Goal: Task Accomplishment & Management: Use online tool/utility

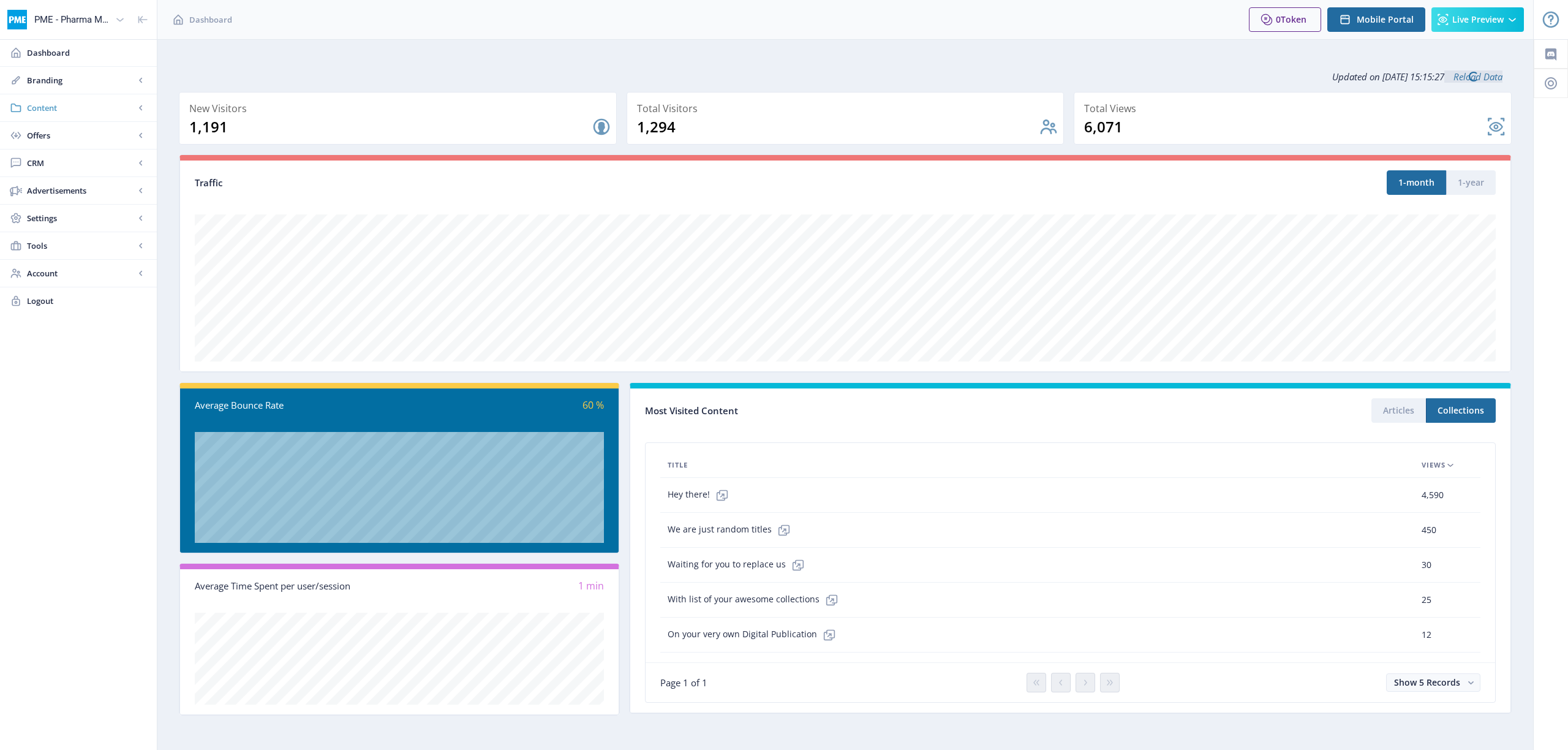
click at [40, 112] on span "Content" at bounding box center [80, 107] width 108 height 12
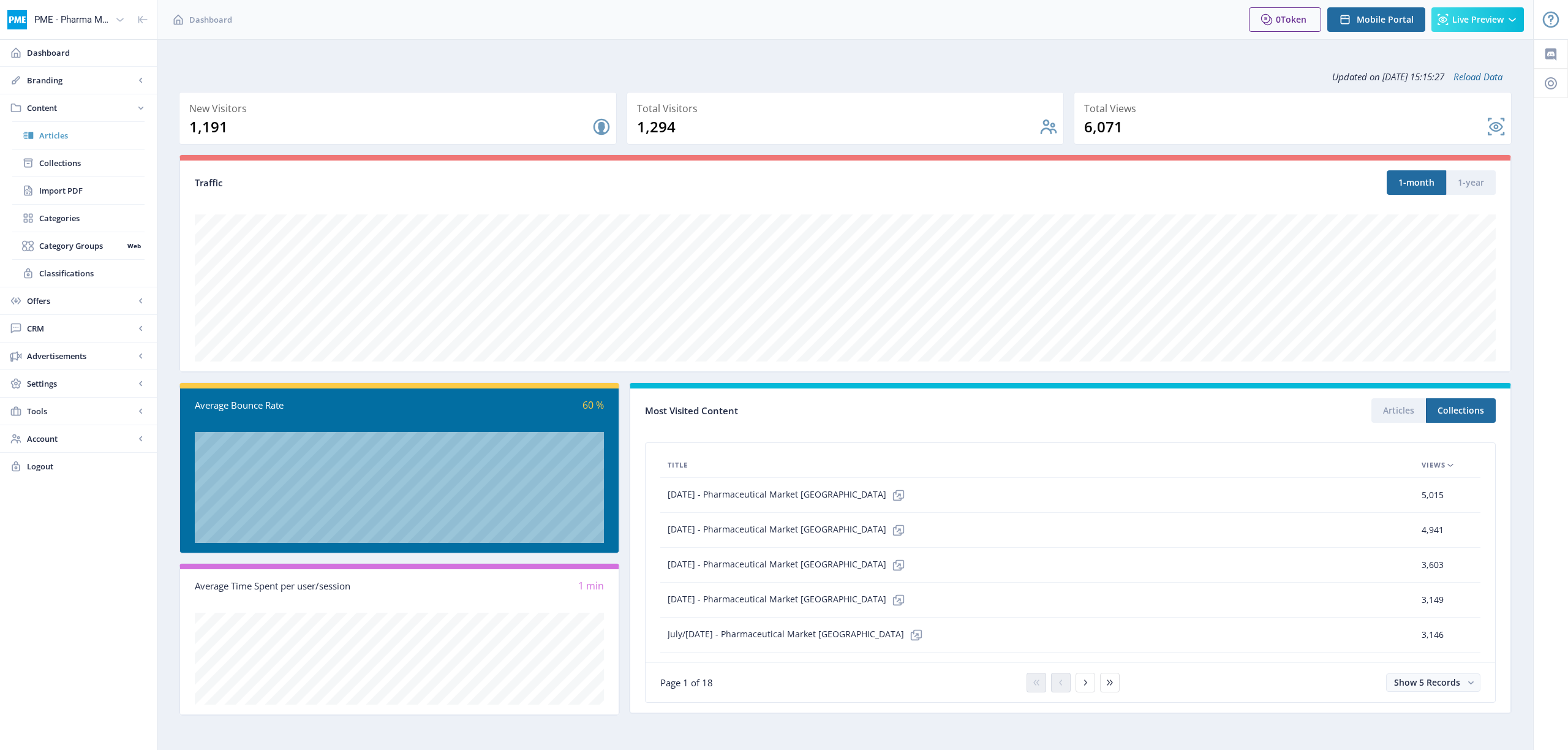
click at [52, 132] on span "Articles" at bounding box center [92, 135] width 105 height 12
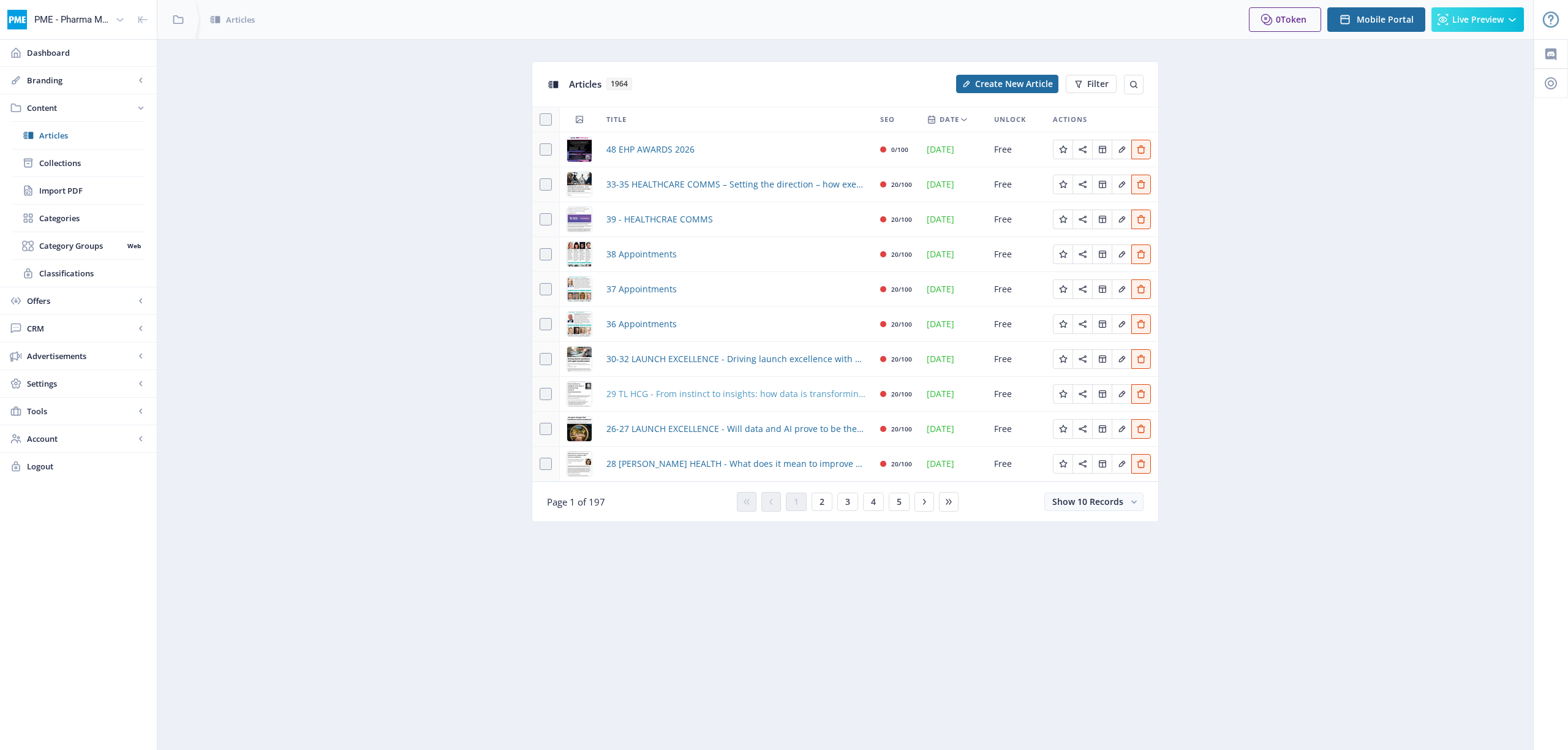
click at [741, 396] on span "29 TL HCG - From instinct to insights: how data is transforming medical communi…" at bounding box center [735, 394] width 259 height 14
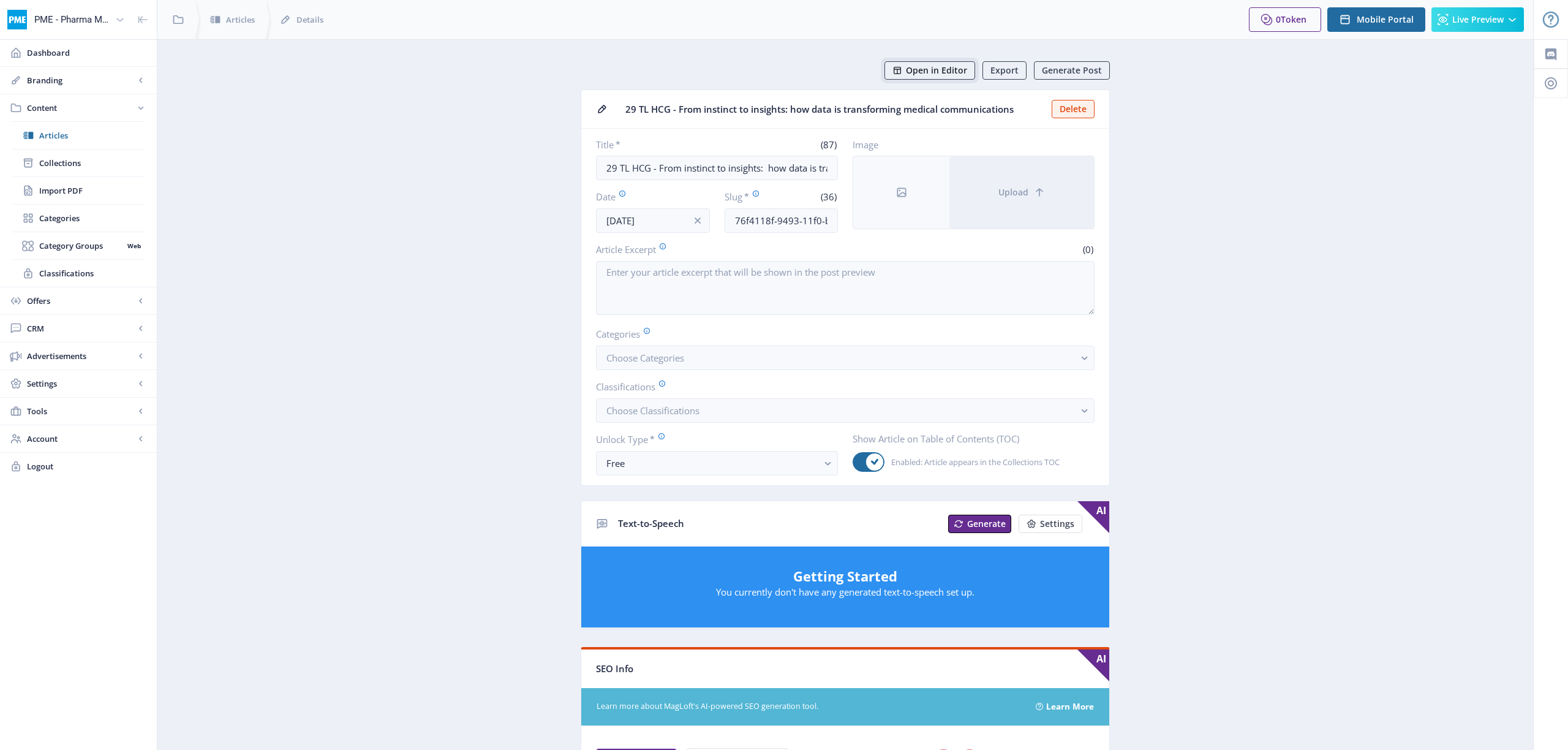
click at [943, 68] on span "Open in Editor" at bounding box center [936, 70] width 61 height 10
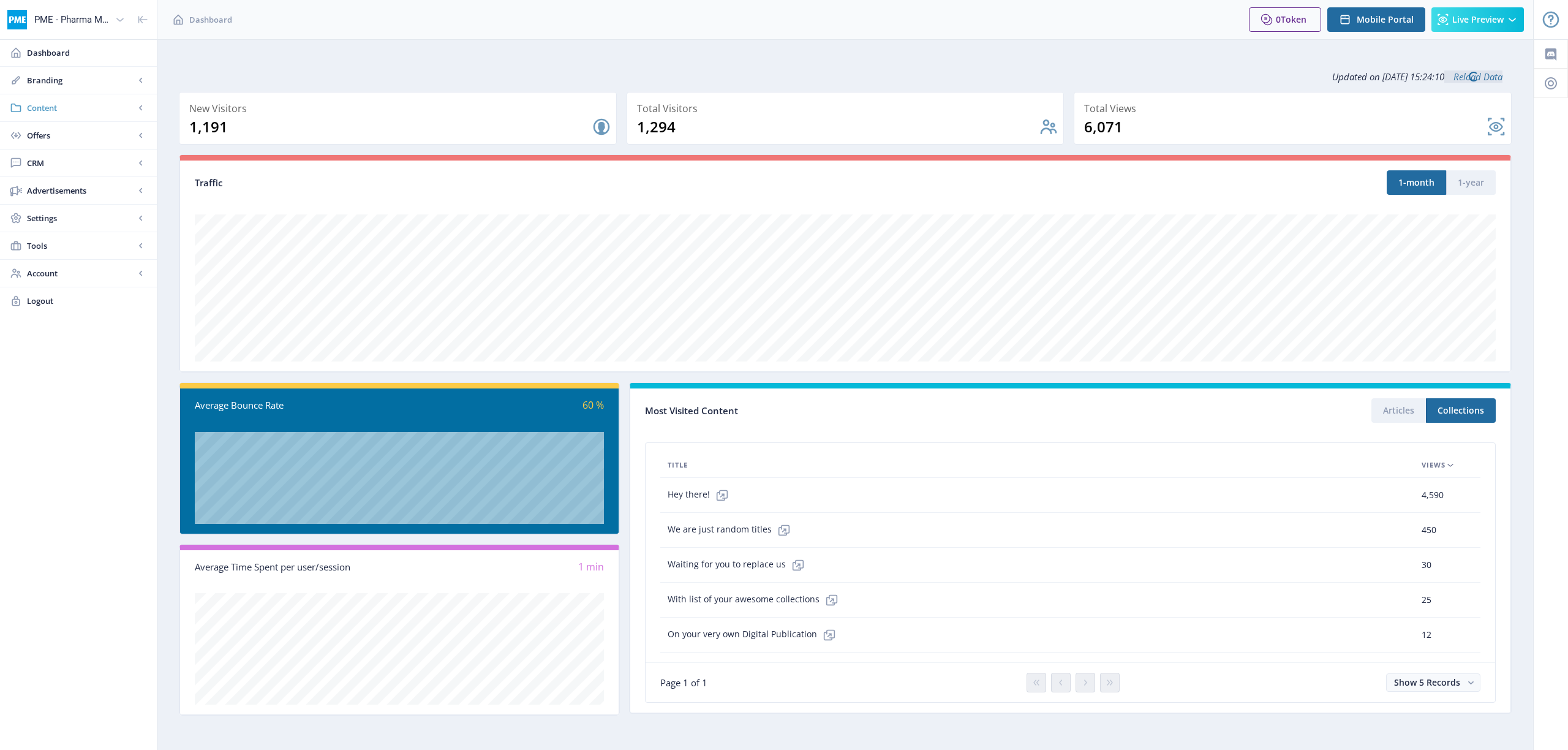
click at [41, 100] on link "Content" at bounding box center [78, 108] width 157 height 27
click at [47, 136] on span "Articles" at bounding box center [92, 135] width 105 height 12
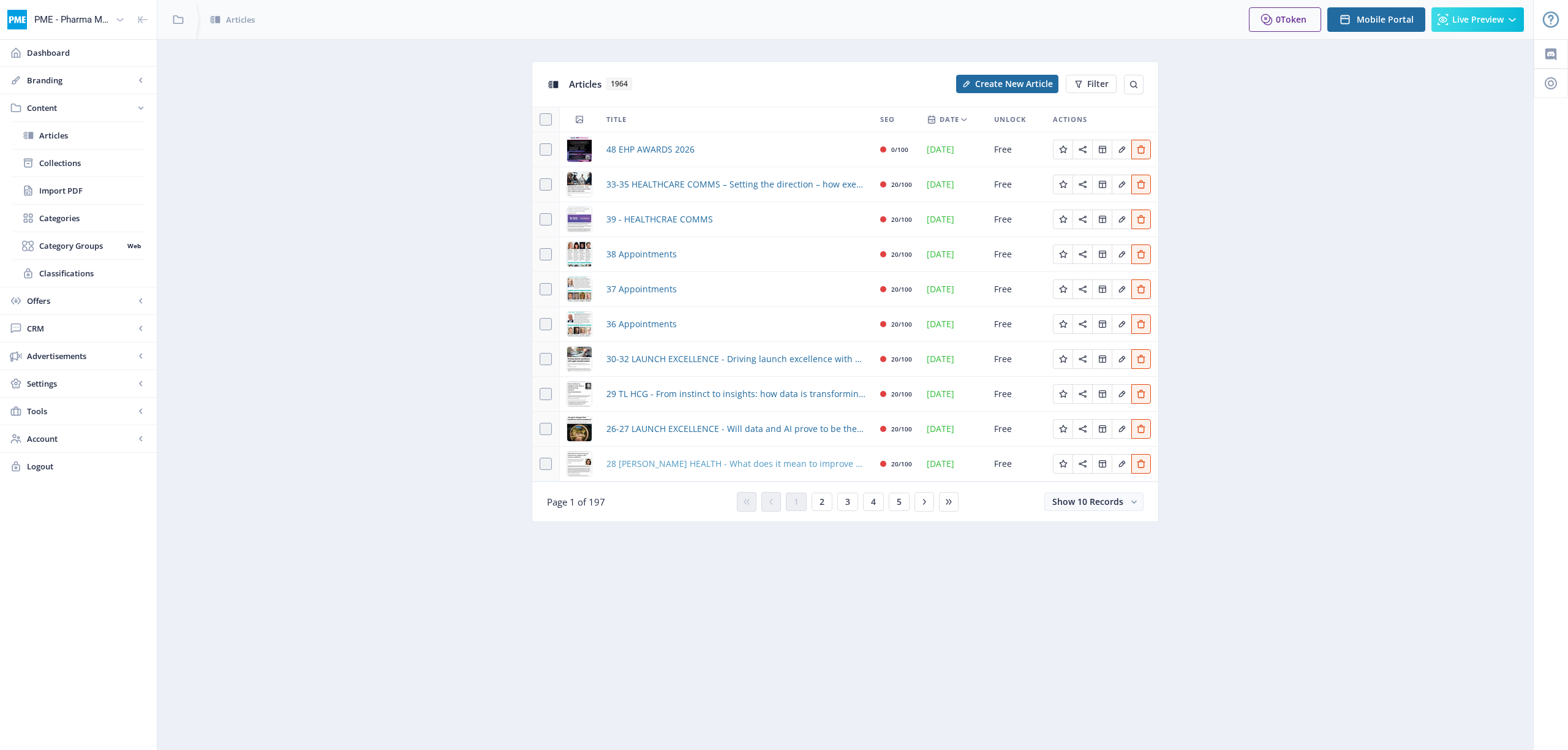
click at [653, 462] on span "28 [PERSON_NAME] HEALTH - What does it mean to improve outcomes for patients wi…" at bounding box center [735, 464] width 259 height 14
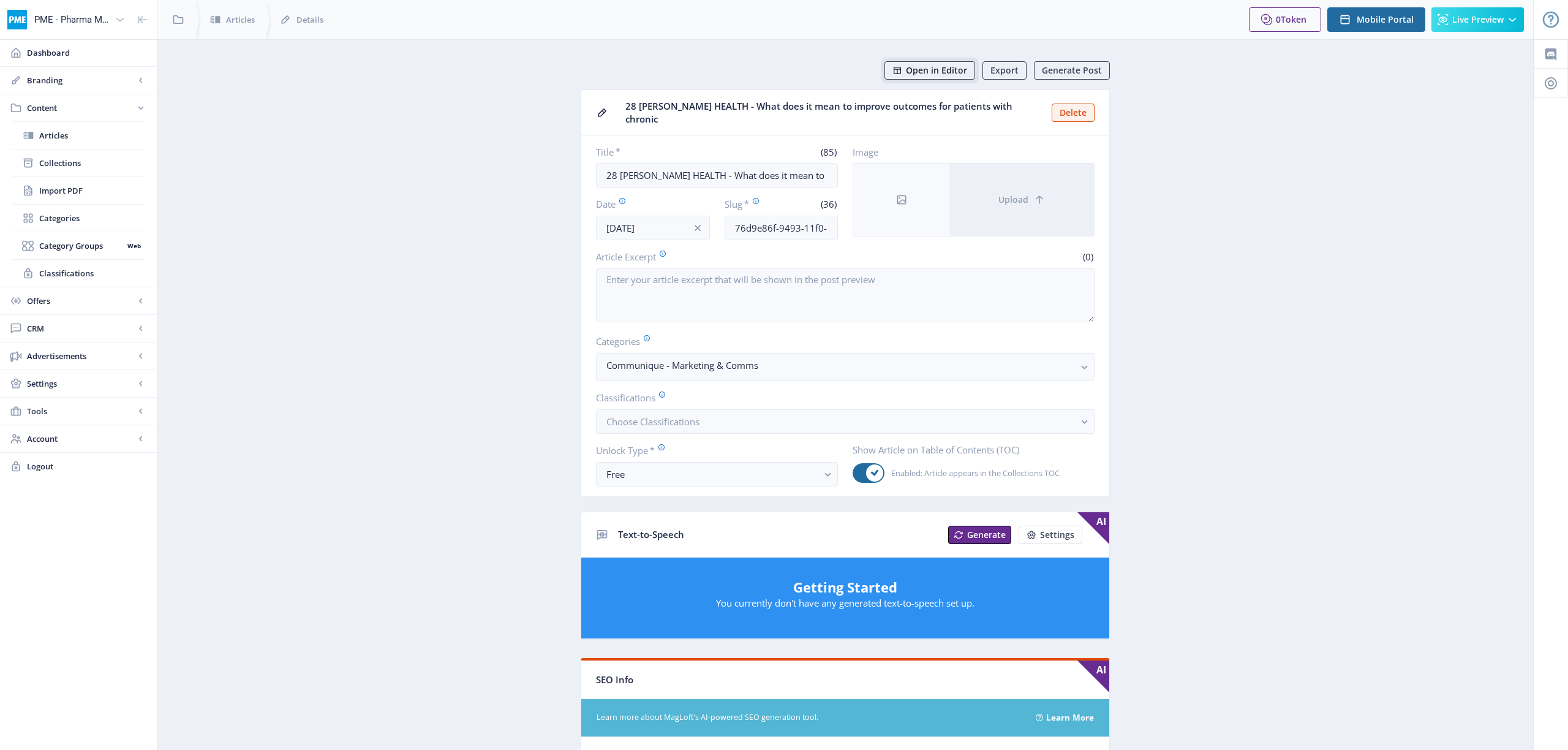
click at [952, 70] on span "Open in Editor" at bounding box center [936, 70] width 61 height 10
